Goal: Task Accomplishment & Management: Use online tool/utility

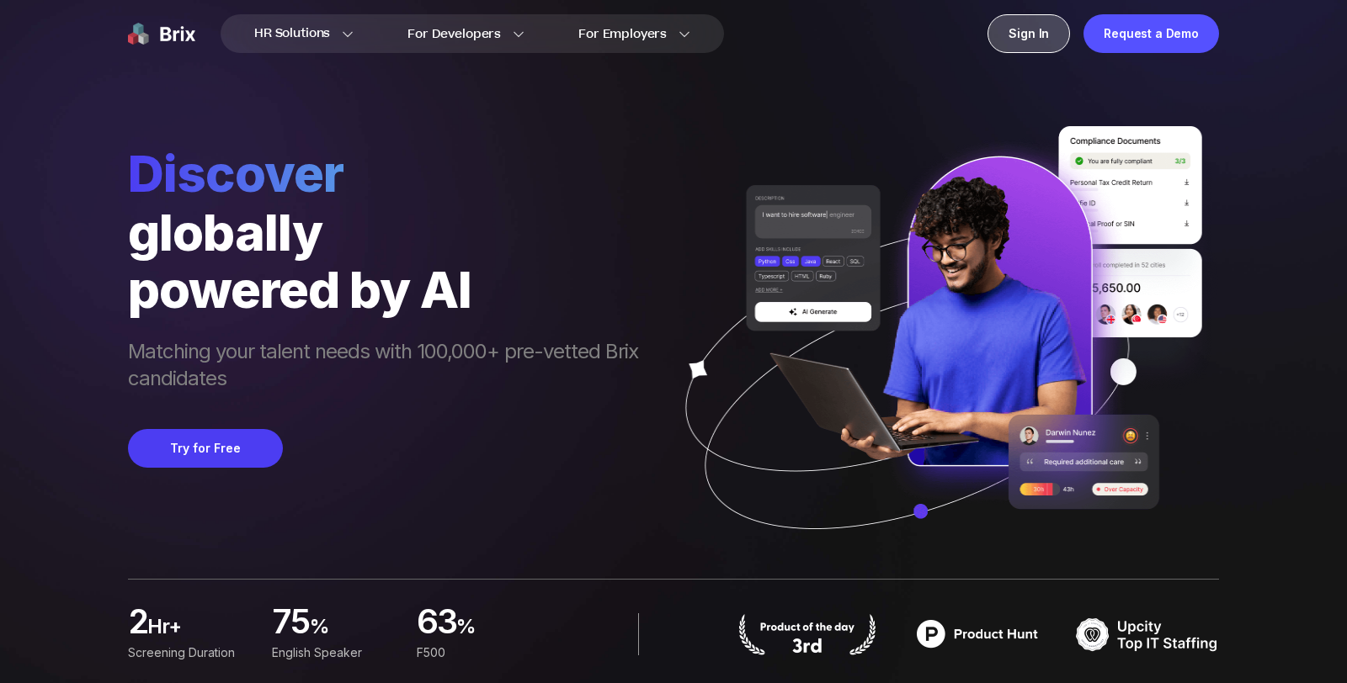
click at [1028, 48] on div "Sign In" at bounding box center [1028, 33] width 82 height 39
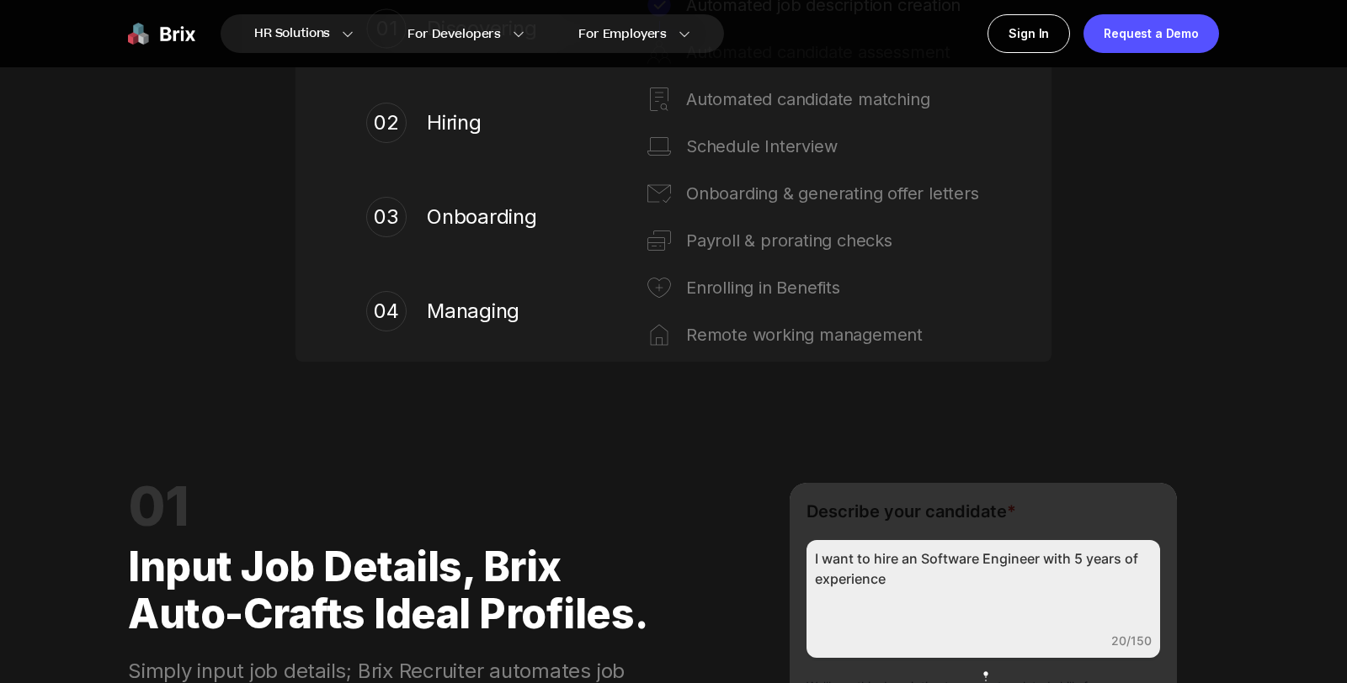
scroll to position [1484, 0]
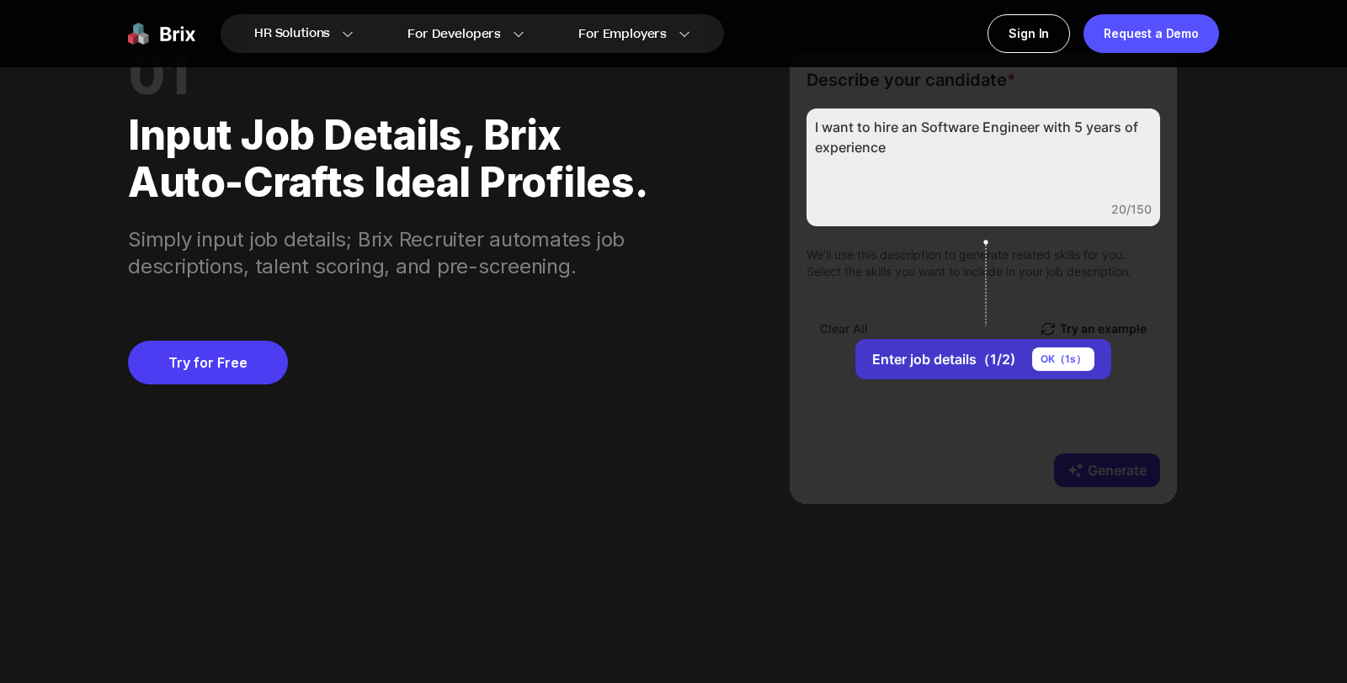
click at [1079, 359] on div "OK（ 1 s）" at bounding box center [1063, 360] width 62 height 24
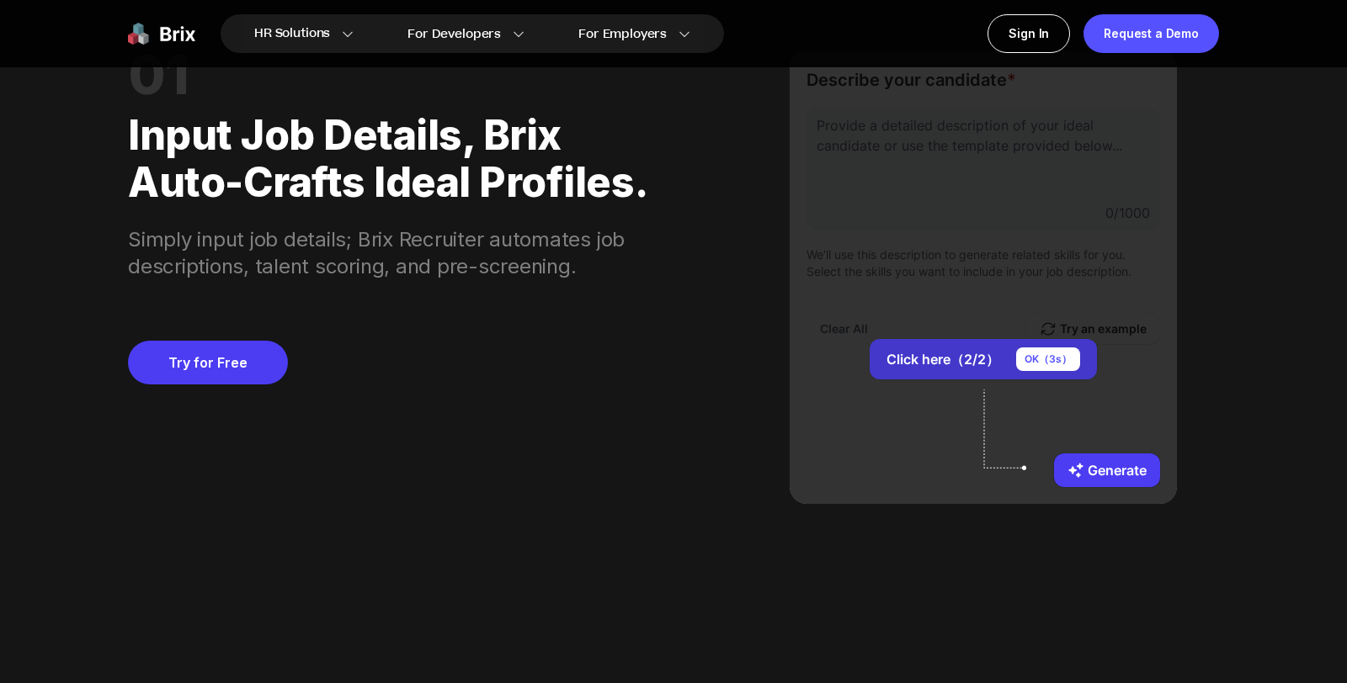
click at [1061, 362] on div "OK（ 3 s）" at bounding box center [1048, 360] width 64 height 24
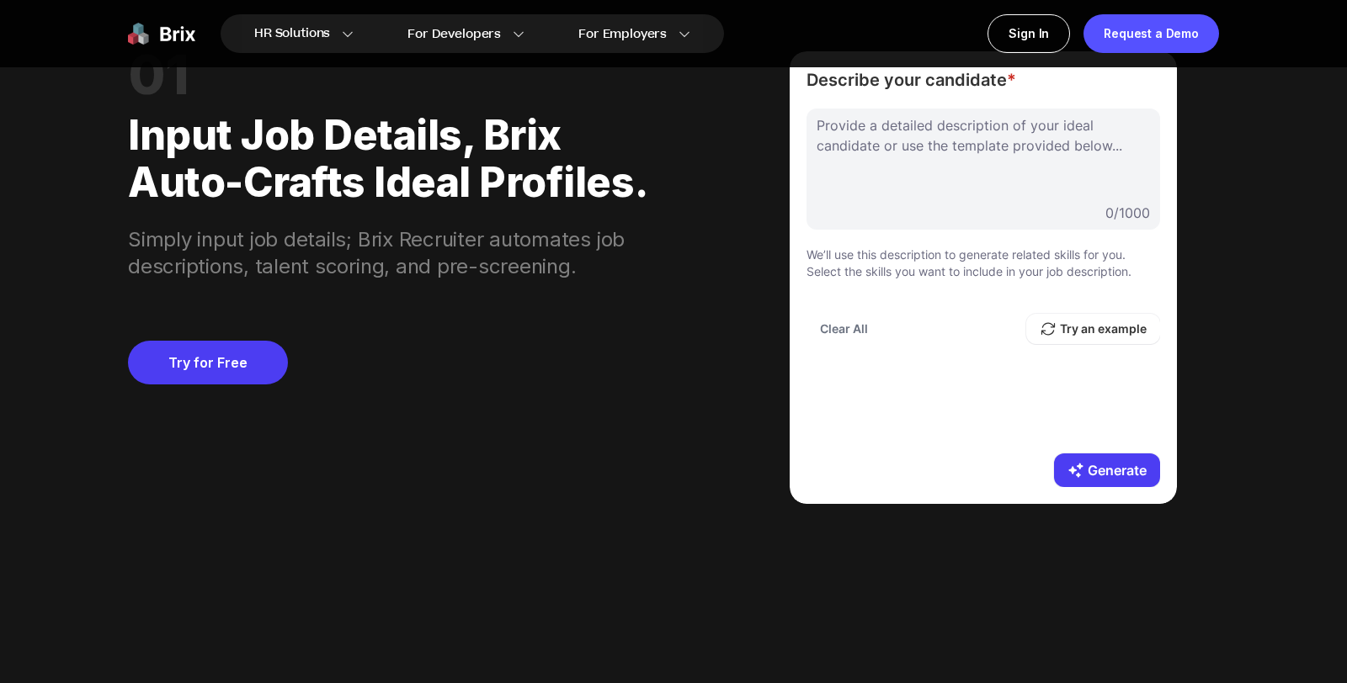
click at [1031, 386] on div "Provide a detailed description of your ideal candidate or use the template prov…" at bounding box center [982, 273] width 353 height 328
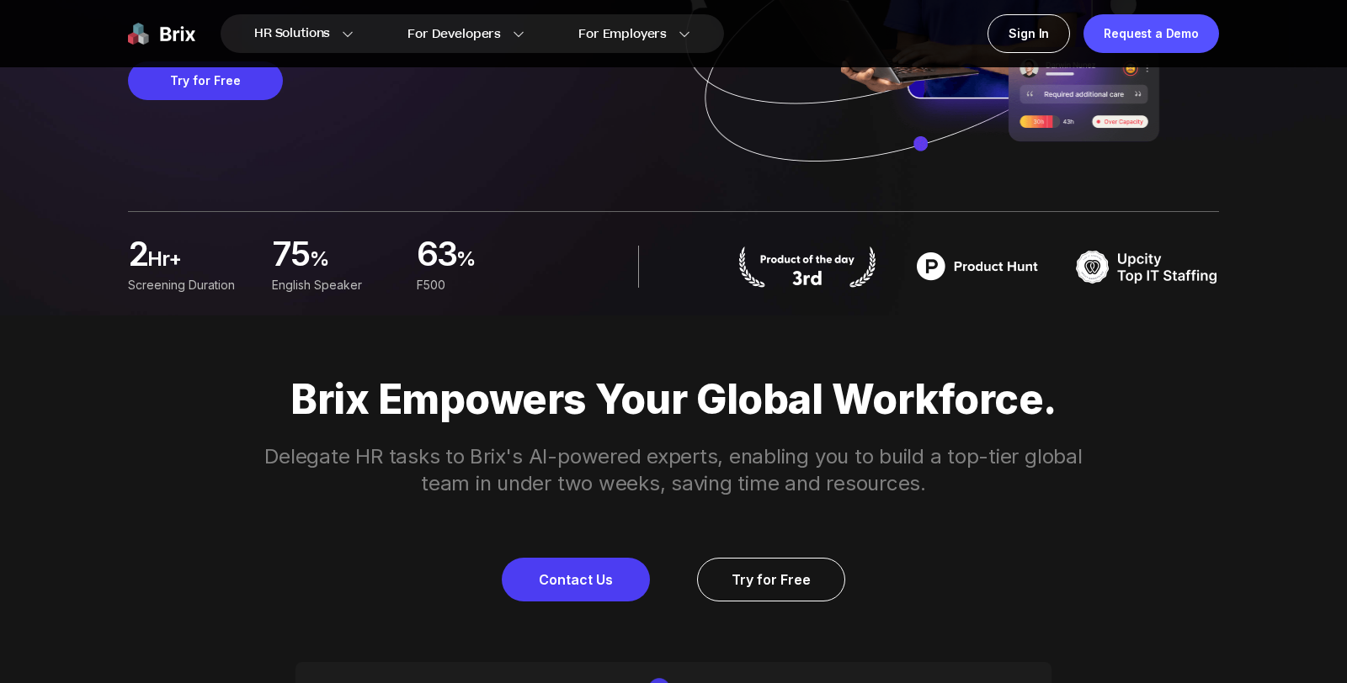
scroll to position [0, 0]
